Goal: Browse casually

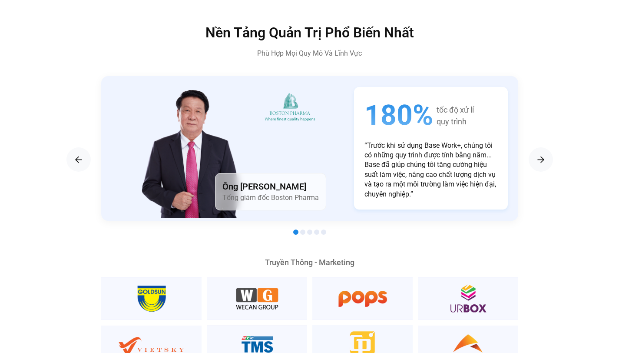
scroll to position [1458, 0]
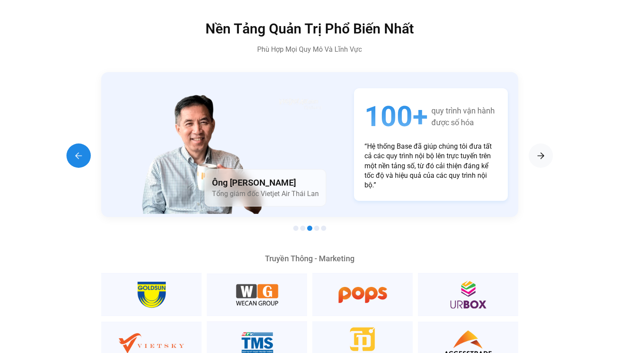
click at [71, 143] on div "Previous slide" at bounding box center [78, 155] width 24 height 24
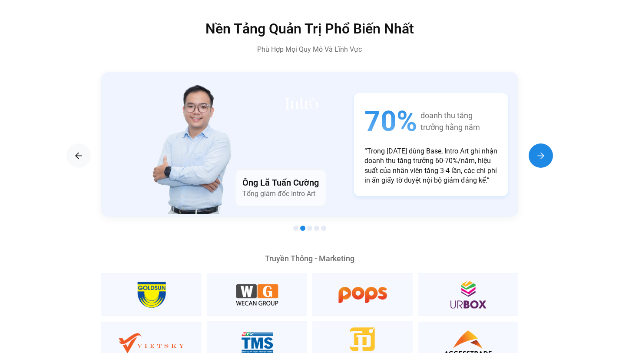
click at [542, 150] on img "Next slide" at bounding box center [541, 155] width 10 height 10
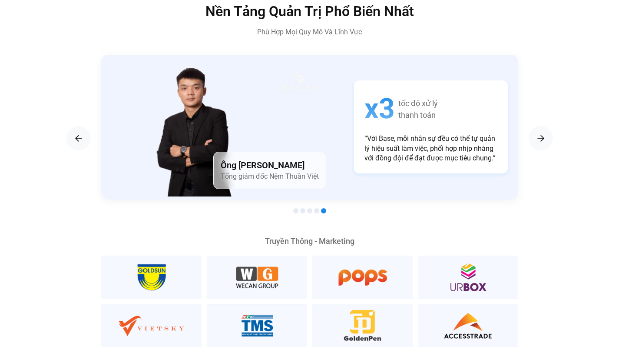
scroll to position [1461, 0]
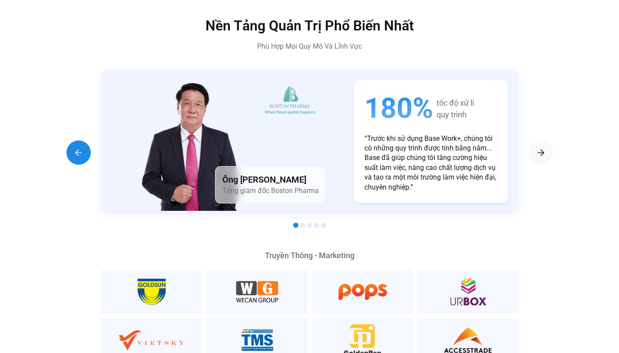
click at [77, 147] on img "Previous slide" at bounding box center [78, 152] width 10 height 10
click at [537, 147] on img "Next slide" at bounding box center [541, 152] width 10 height 10
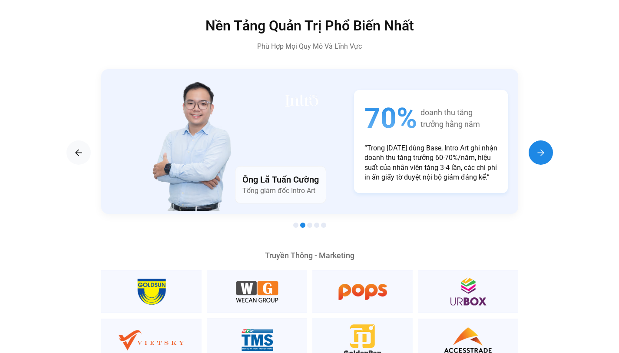
click at [537, 147] on img "Next slide" at bounding box center [541, 152] width 10 height 10
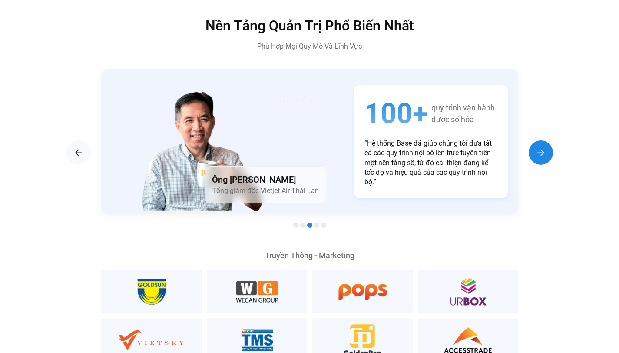
click at [537, 147] on img "Next slide" at bounding box center [541, 152] width 10 height 10
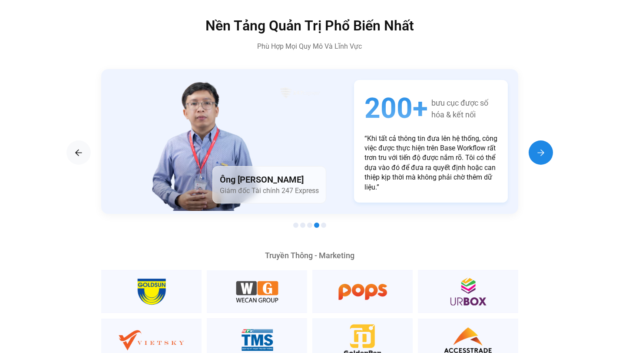
click at [537, 147] on img "Next slide" at bounding box center [541, 152] width 10 height 10
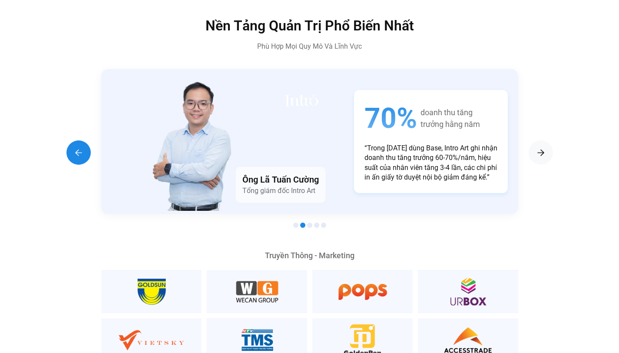
click at [73, 147] on img "Previous slide" at bounding box center [78, 152] width 10 height 10
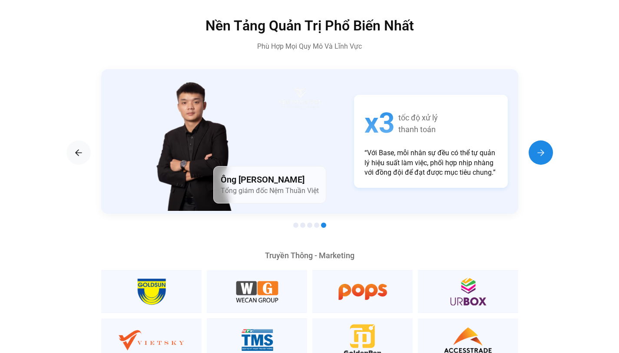
click at [541, 140] on div "Next slide" at bounding box center [541, 152] width 24 height 24
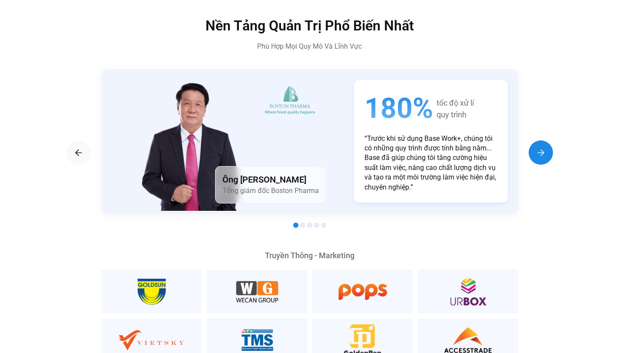
click at [541, 140] on div "Next slide" at bounding box center [541, 152] width 24 height 24
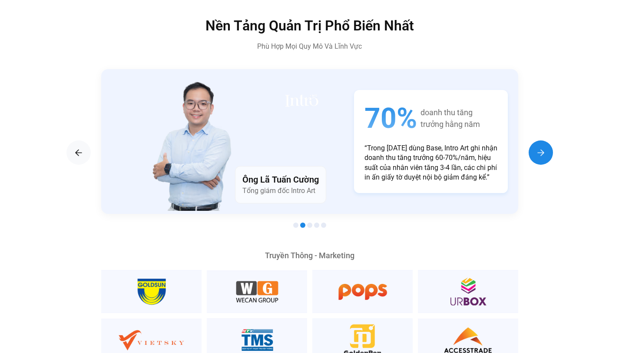
click at [541, 140] on div "Next slide" at bounding box center [541, 152] width 24 height 24
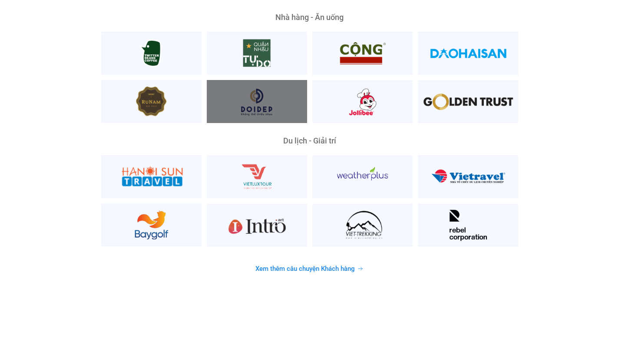
scroll to position [2197, 0]
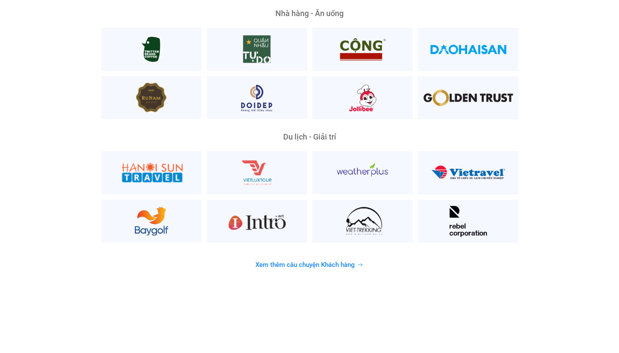
click at [290, 262] on span "Xem thêm câu chuyện Khách hàng" at bounding box center [306, 265] width 100 height 7
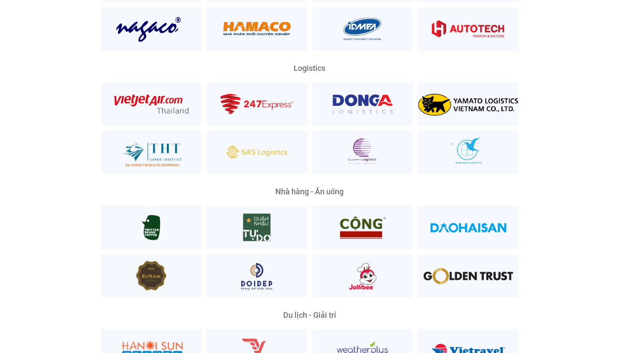
scroll to position [2111, 0]
